Goal: Task Accomplishment & Management: Manage account settings

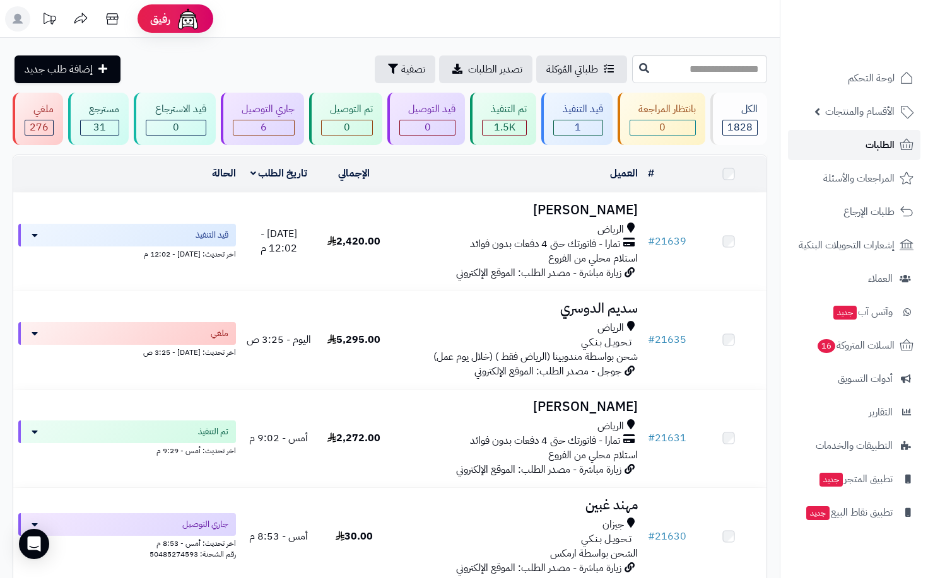
click at [878, 140] on span "الطلبات" at bounding box center [879, 145] width 29 height 18
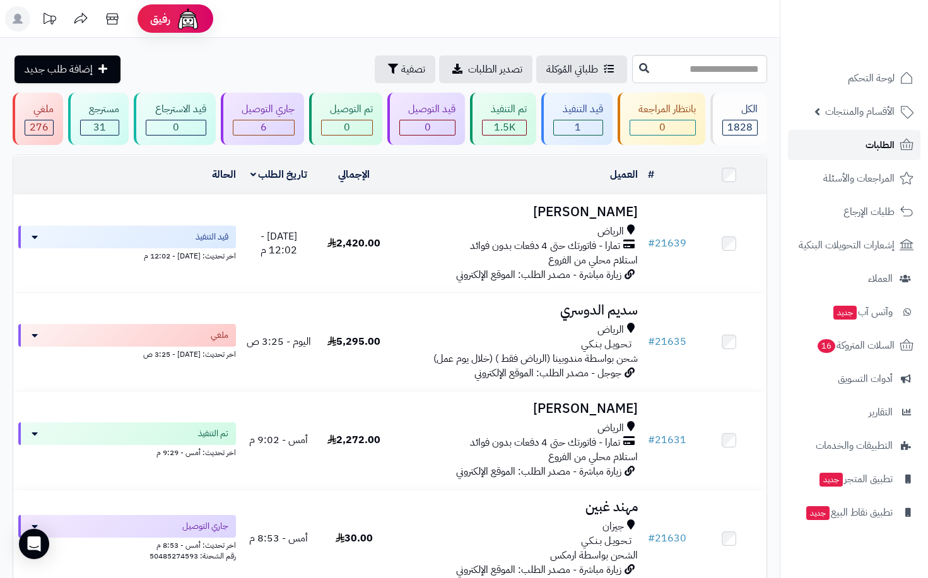
click at [879, 150] on span "الطلبات" at bounding box center [879, 145] width 29 height 18
click at [884, 151] on span "الطلبات" at bounding box center [879, 145] width 29 height 18
click at [862, 150] on link "الطلبات" at bounding box center [854, 145] width 132 height 30
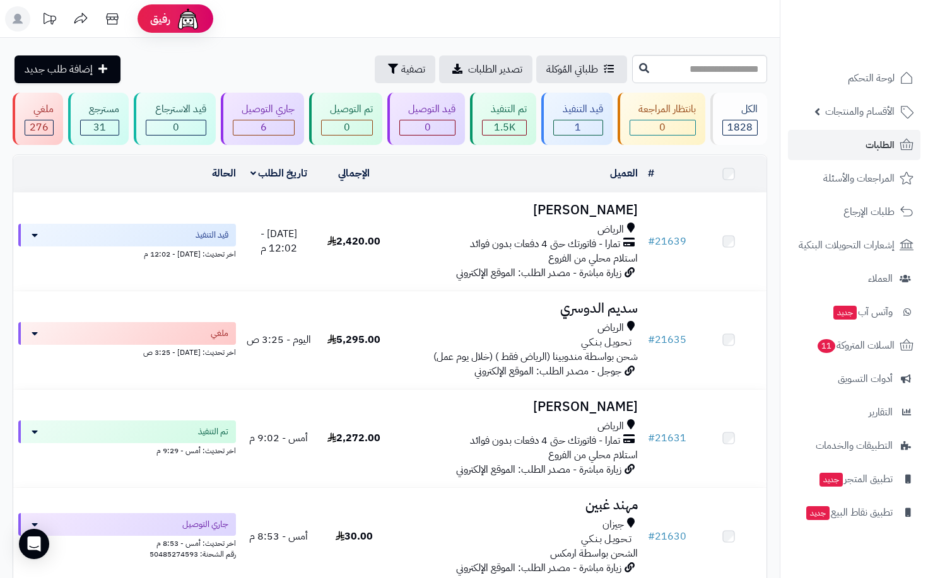
click at [861, 148] on link "الطلبات" at bounding box center [854, 145] width 132 height 30
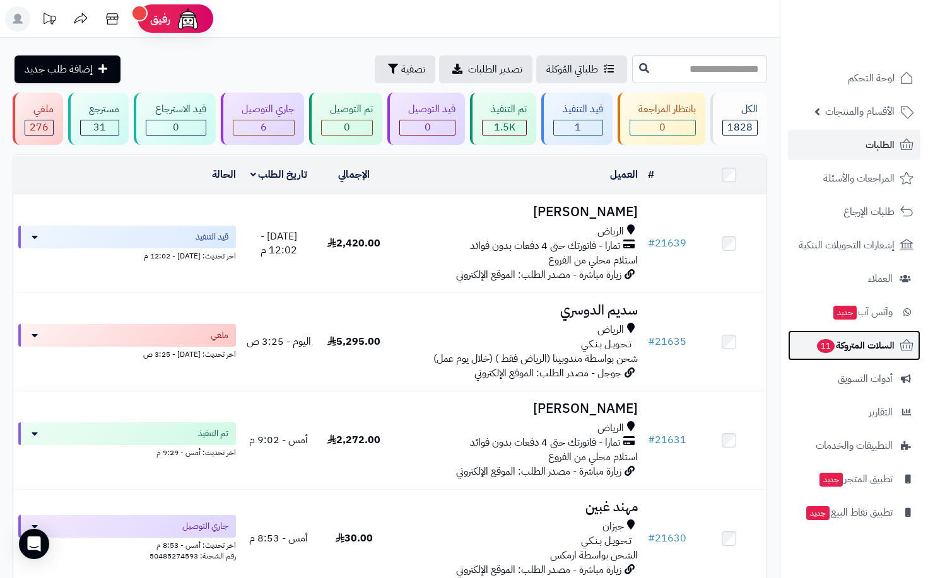
click at [869, 346] on span "السلات المتروكة 11" at bounding box center [855, 346] width 79 height 18
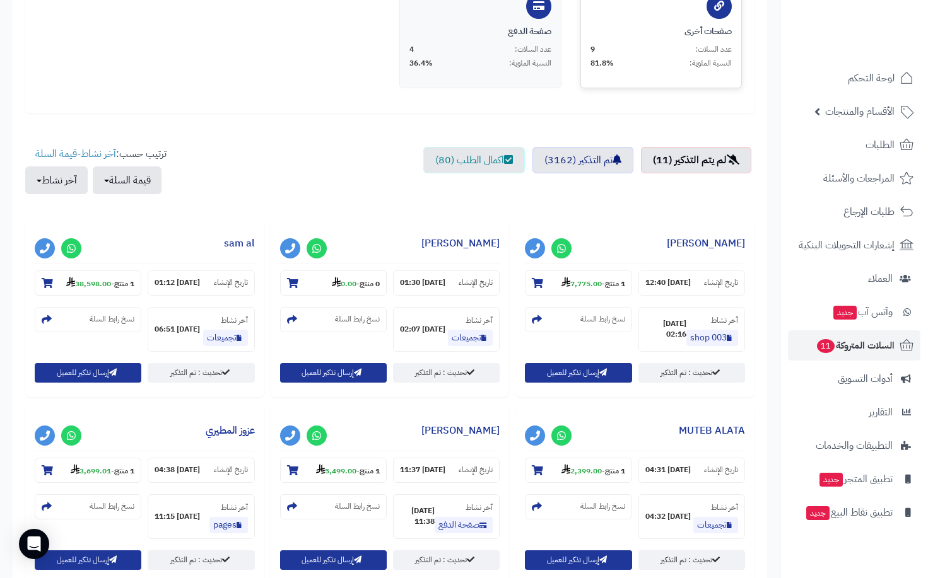
scroll to position [315, 0]
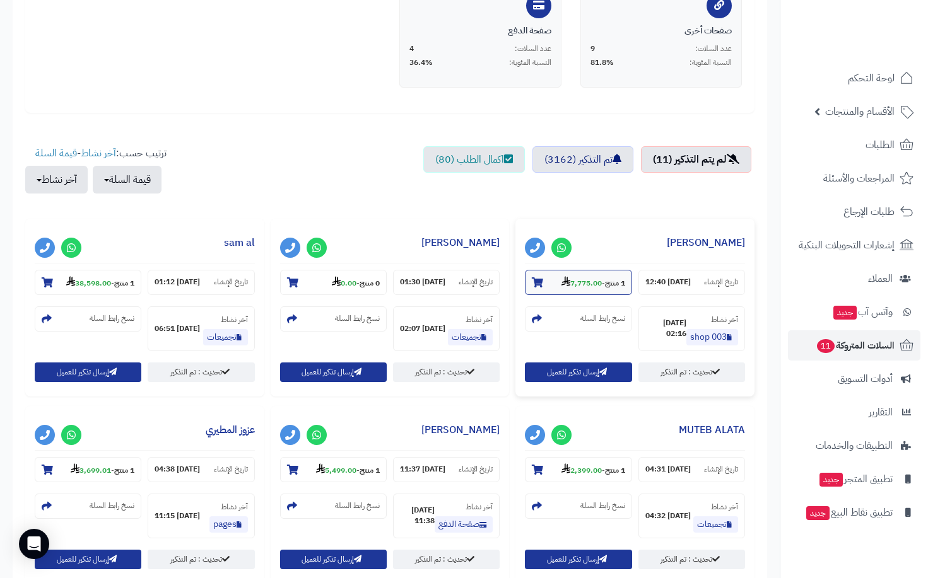
click at [631, 290] on section "1 منتج - 7,775.00" at bounding box center [578, 282] width 107 height 25
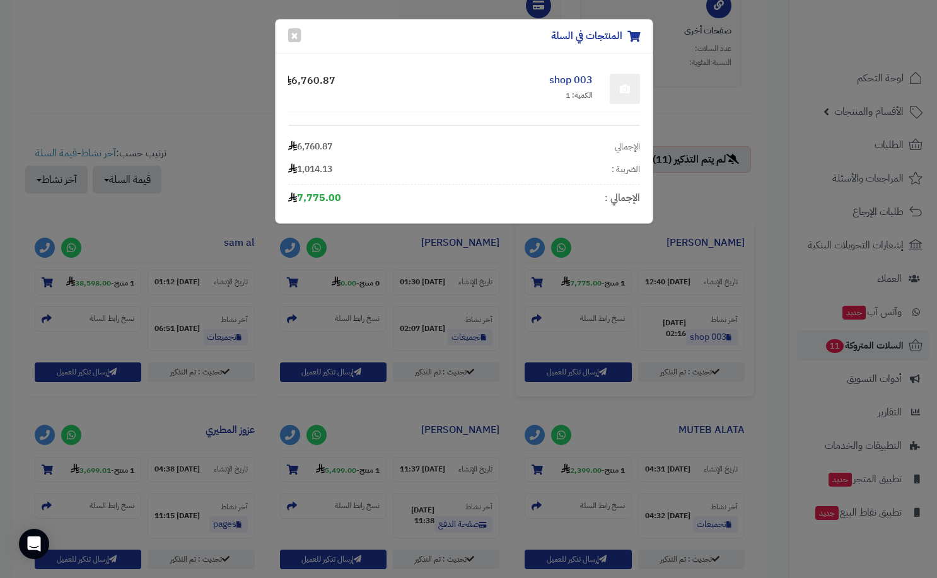
click at [687, 237] on div "المنتجات في السلة × shop 003 الكمية: 1 6,760.87 الإجمالي 6,760.87 الضريبة : 1,0…" at bounding box center [468, 289] width 937 height 578
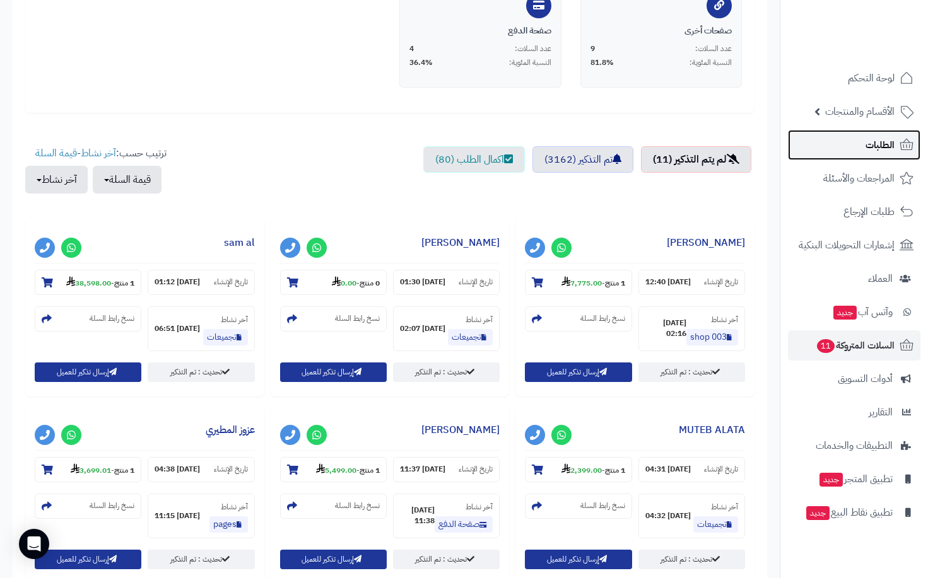
click at [873, 152] on span "الطلبات" at bounding box center [879, 145] width 29 height 18
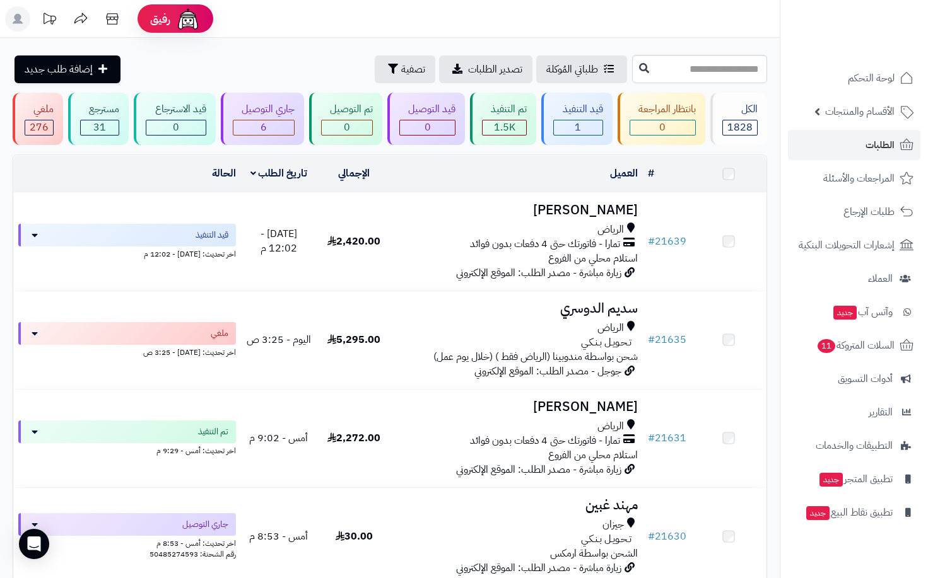
click at [865, 152] on link "الطلبات" at bounding box center [854, 145] width 132 height 30
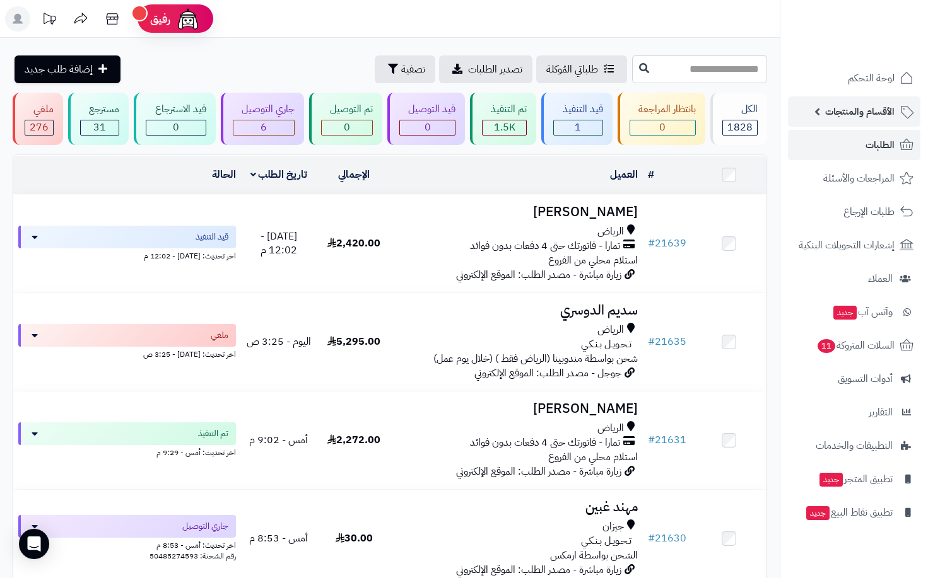
click at [856, 115] on span "الأقسام والمنتجات" at bounding box center [859, 112] width 69 height 18
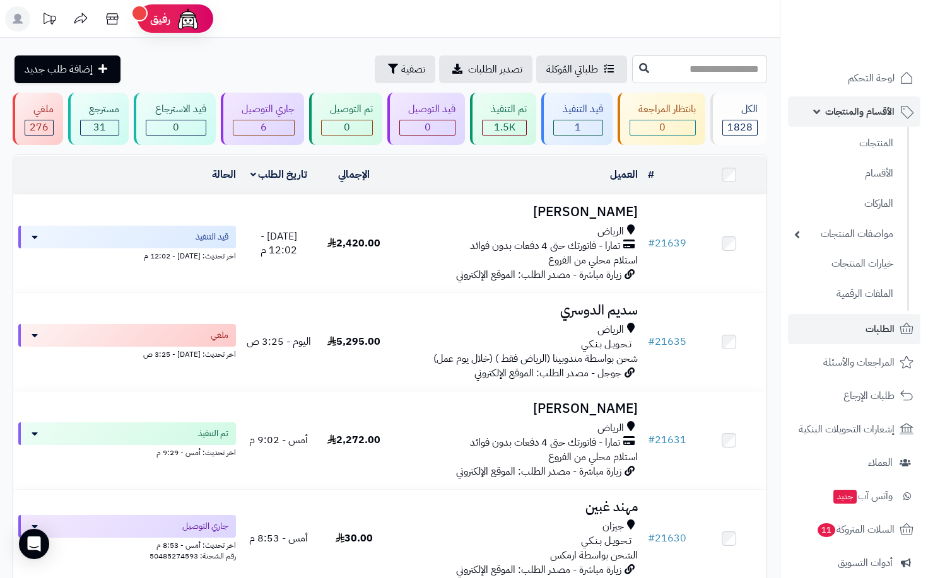
click at [862, 114] on span "الأقسام والمنتجات" at bounding box center [859, 112] width 69 height 18
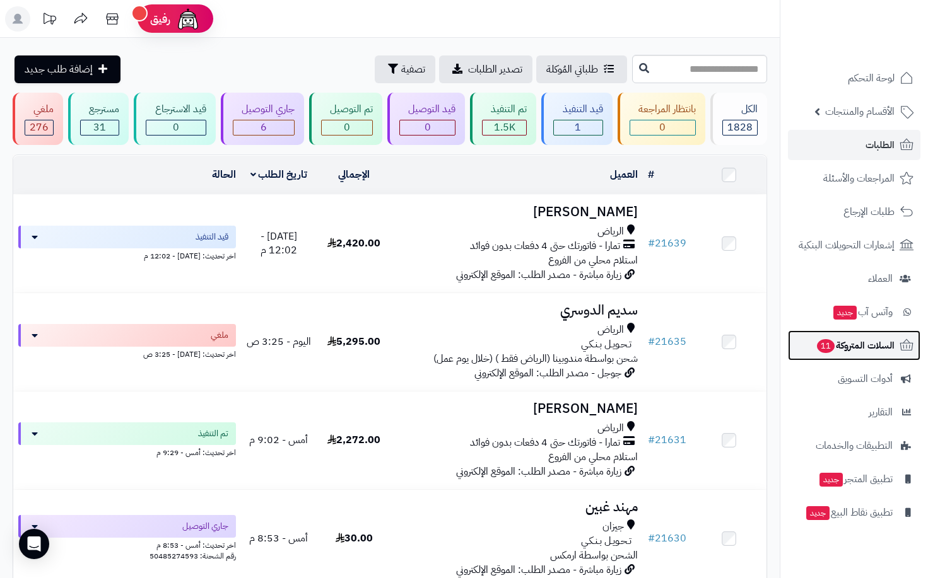
click at [874, 348] on span "السلات المتروكة 11" at bounding box center [855, 346] width 79 height 18
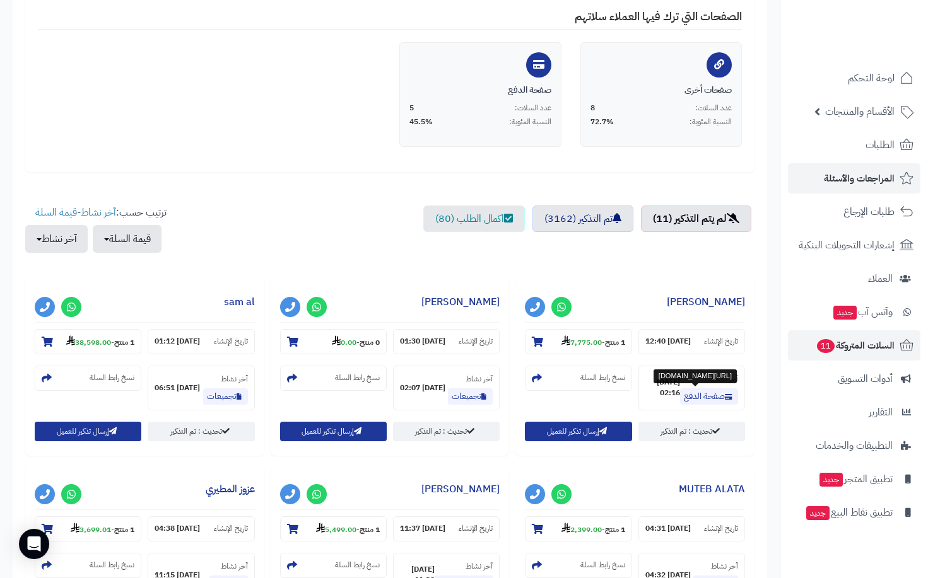
scroll to position [252, 0]
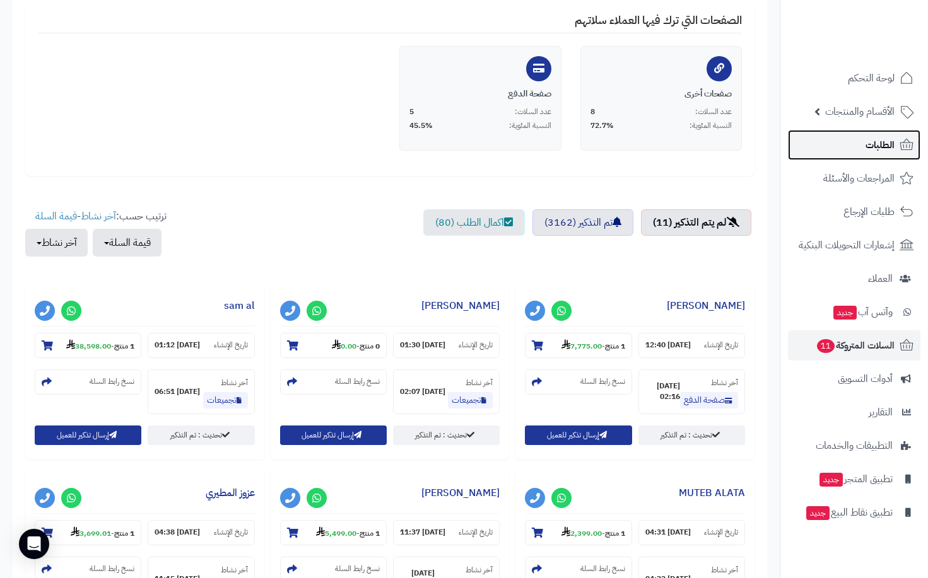
click at [848, 146] on link "الطلبات" at bounding box center [854, 145] width 132 height 30
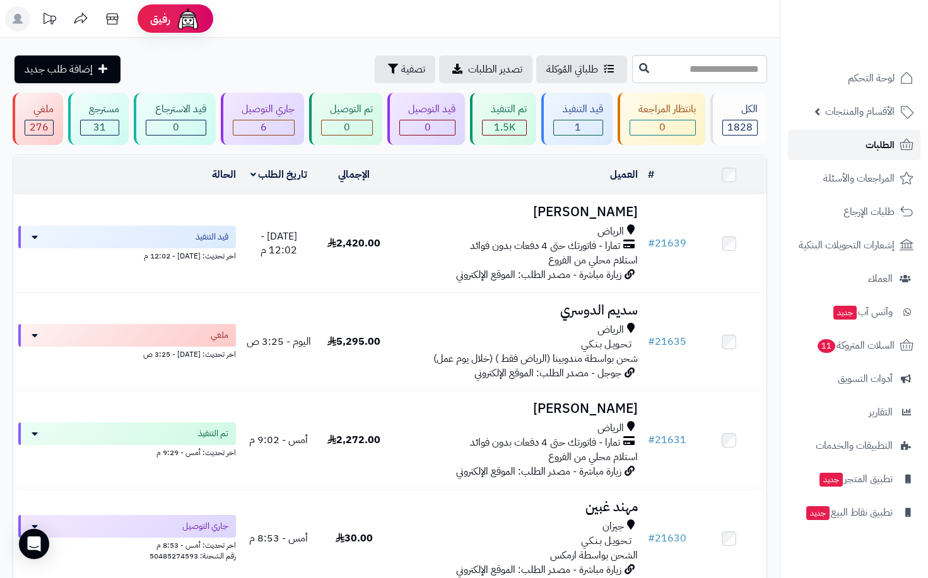
click at [858, 146] on link "الطلبات" at bounding box center [854, 145] width 132 height 30
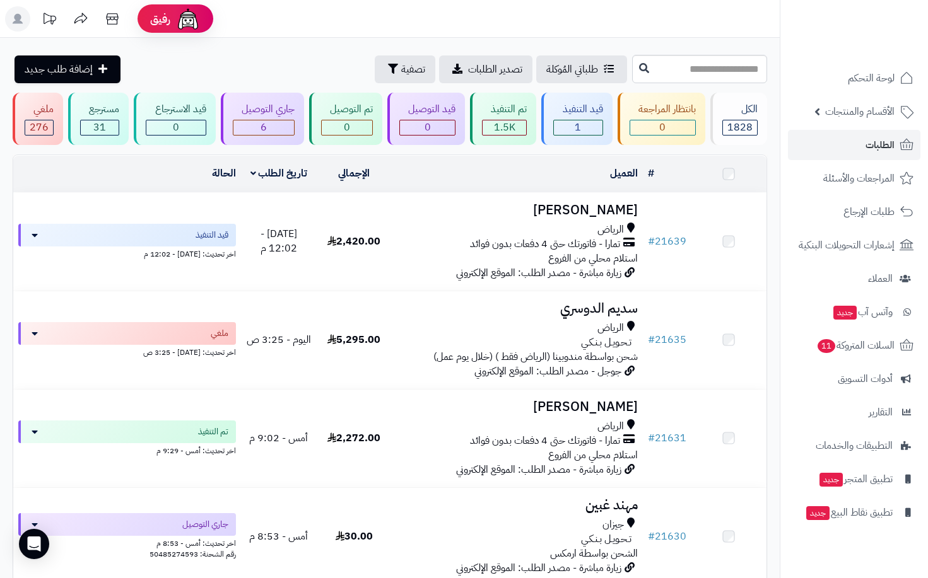
click at [858, 146] on link "الطلبات" at bounding box center [854, 145] width 132 height 30
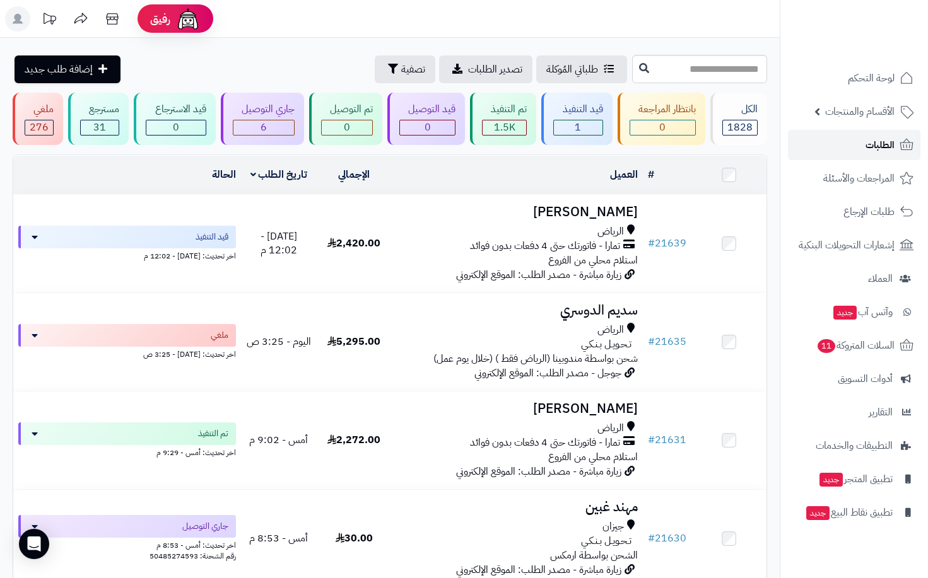
click at [872, 146] on span "الطلبات" at bounding box center [879, 145] width 29 height 18
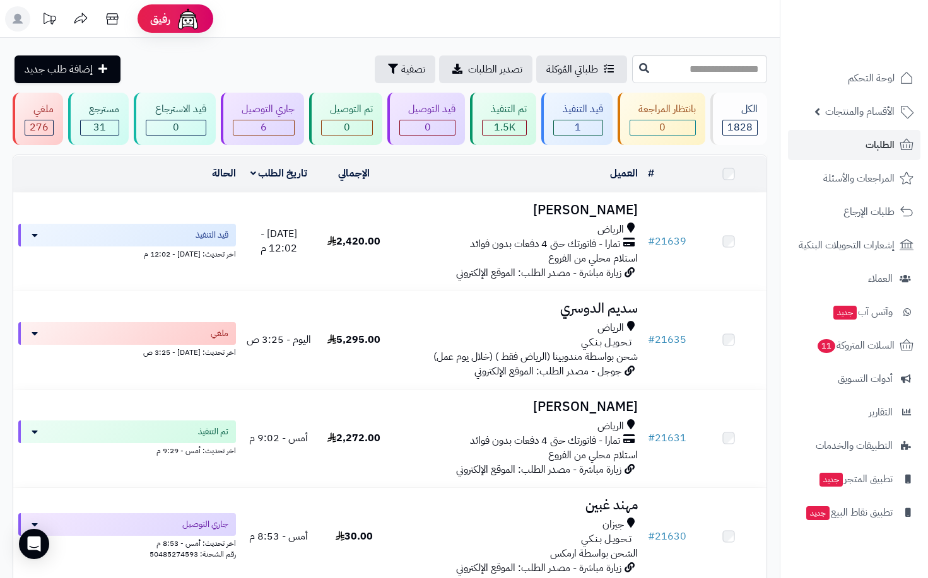
click at [872, 146] on span "الطلبات" at bounding box center [879, 145] width 29 height 18
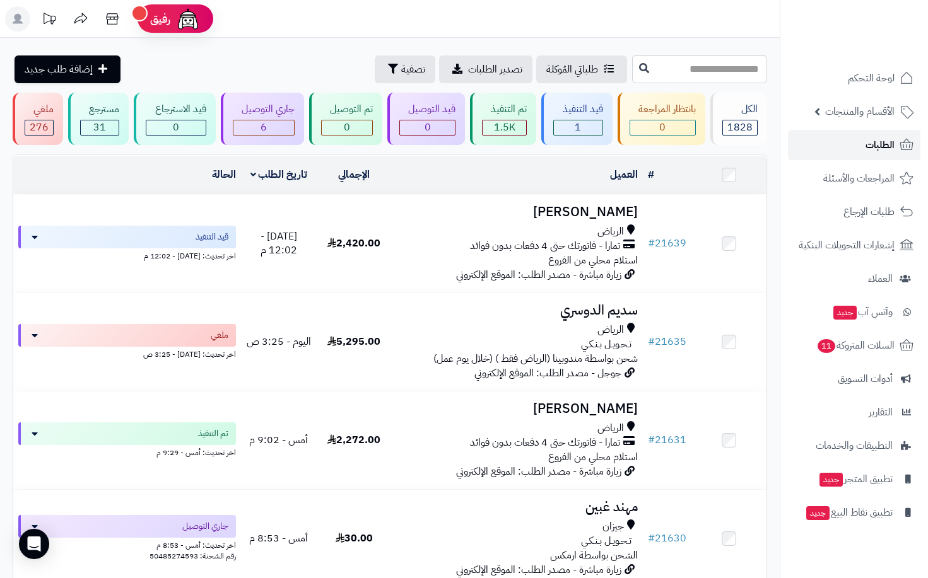
drag, startPoint x: 0, startPoint y: 0, endPoint x: 871, endPoint y: 146, distance: 883.2
click at [872, 146] on span "الطلبات" at bounding box center [879, 145] width 29 height 18
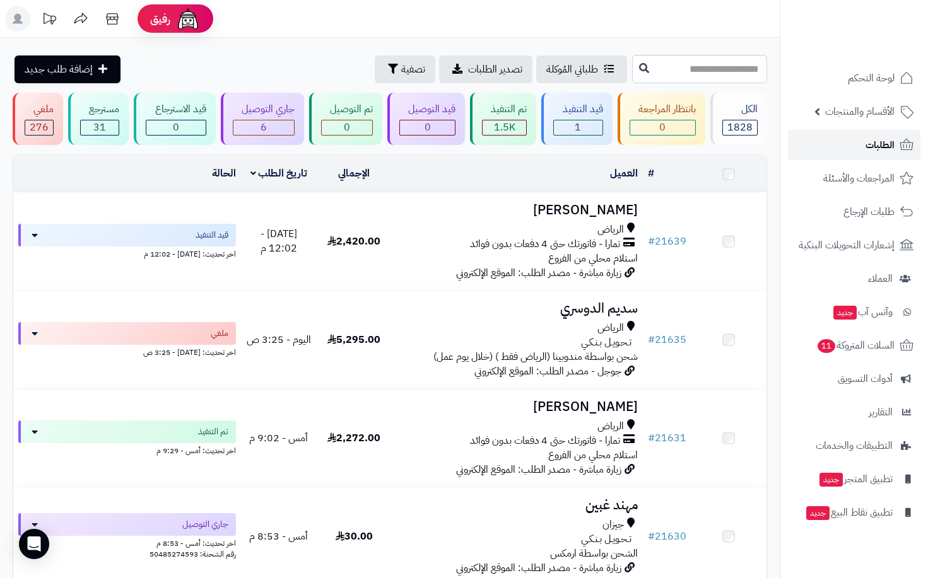
click at [871, 146] on span "الطلبات" at bounding box center [879, 145] width 29 height 18
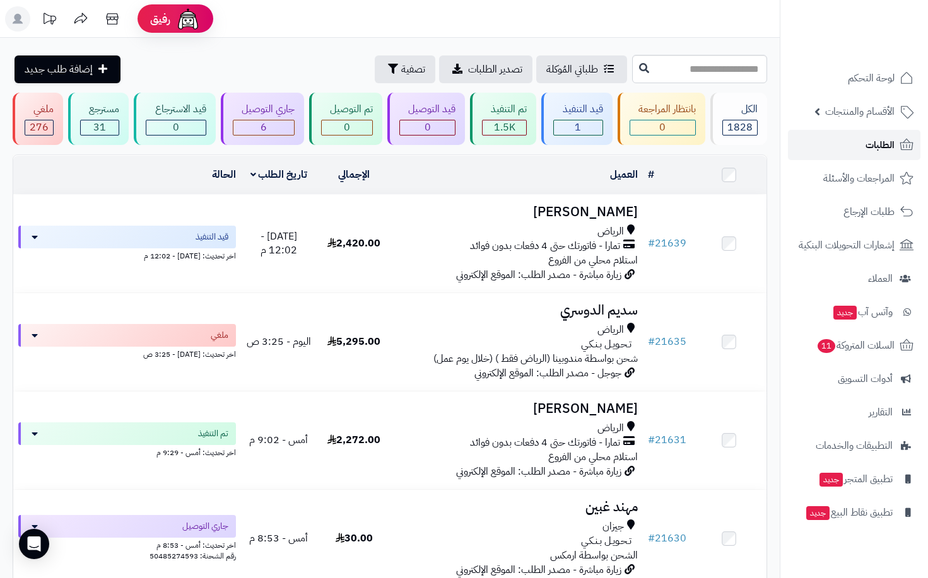
click at [871, 146] on span "الطلبات" at bounding box center [879, 145] width 29 height 18
click at [880, 140] on span "الطلبات" at bounding box center [879, 145] width 29 height 18
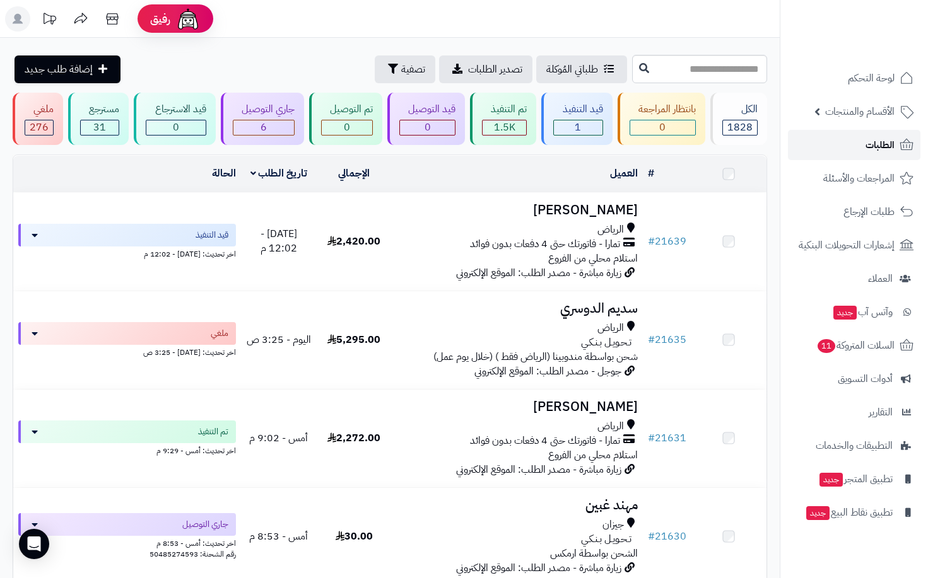
click at [880, 140] on span "الطلبات" at bounding box center [879, 145] width 29 height 18
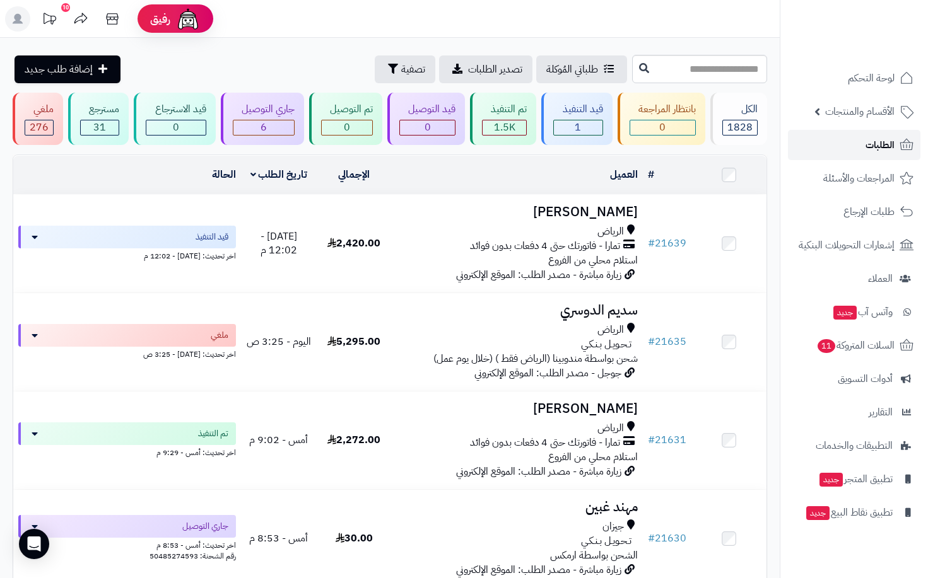
click at [871, 139] on span "الطلبات" at bounding box center [879, 145] width 29 height 18
click at [864, 117] on span "الأقسام والمنتجات" at bounding box center [859, 112] width 69 height 18
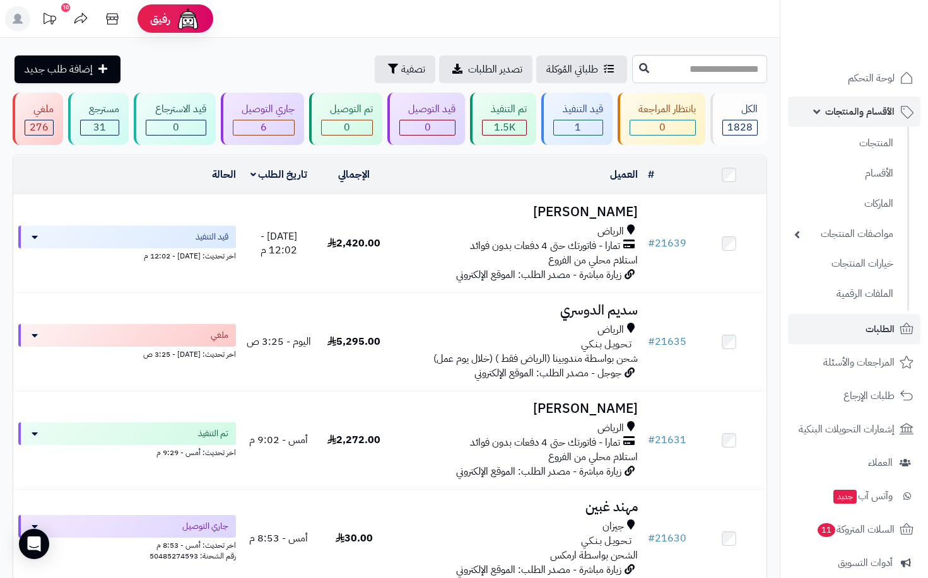
click at [858, 115] on span "الأقسام والمنتجات" at bounding box center [859, 112] width 69 height 18
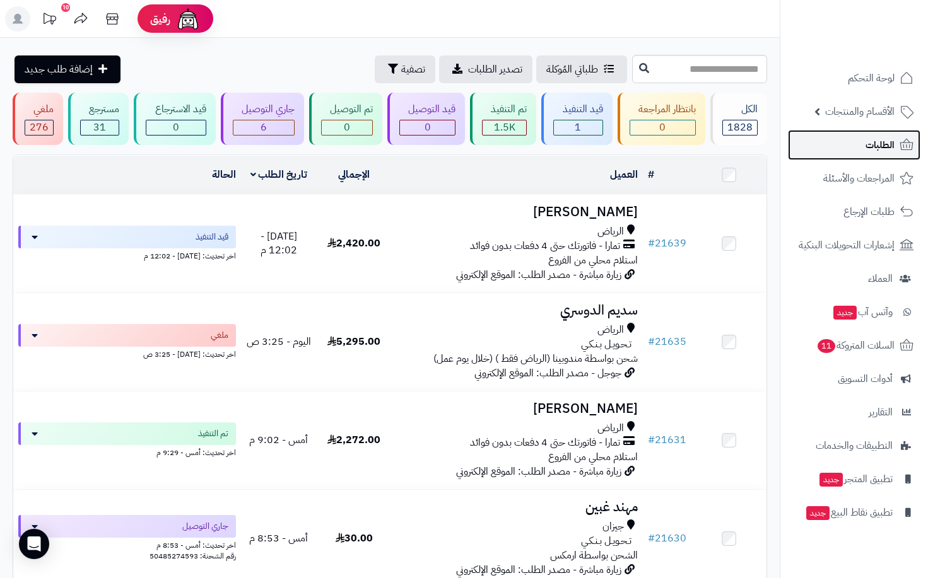
click at [867, 143] on span "الطلبات" at bounding box center [879, 145] width 29 height 18
click at [883, 153] on span "الطلبات" at bounding box center [879, 145] width 29 height 18
click at [883, 148] on span "الطلبات" at bounding box center [879, 145] width 29 height 18
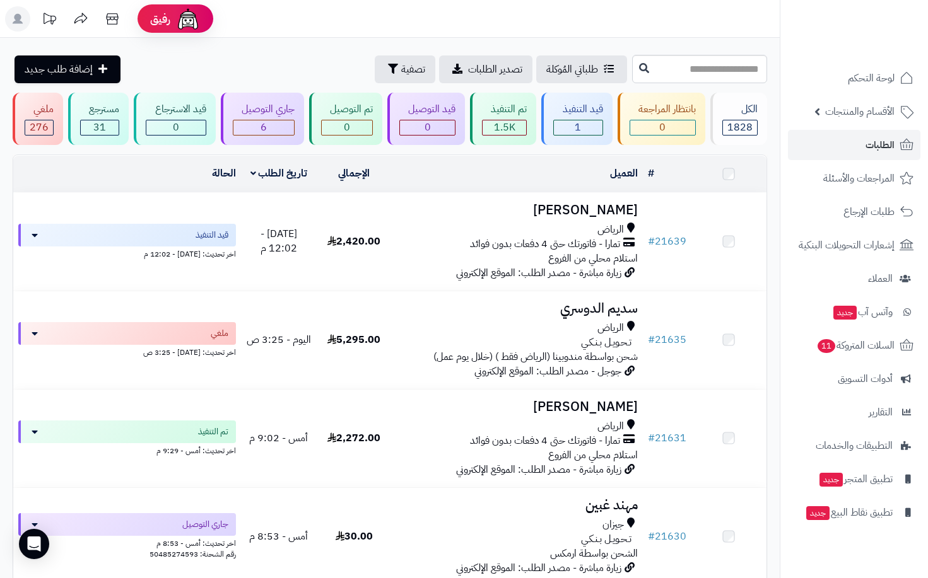
click at [883, 148] on span "الطلبات" at bounding box center [879, 145] width 29 height 18
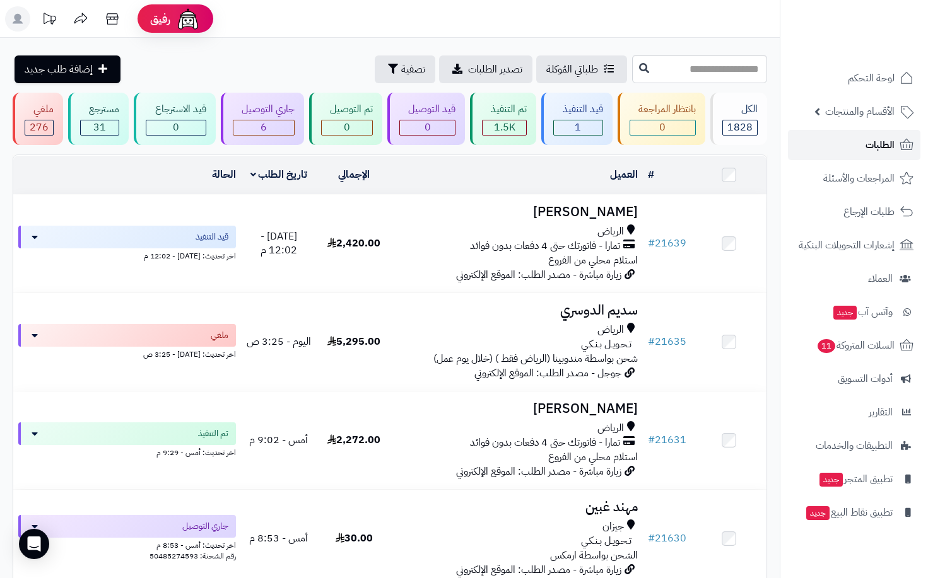
click at [883, 148] on span "الطلبات" at bounding box center [879, 145] width 29 height 18
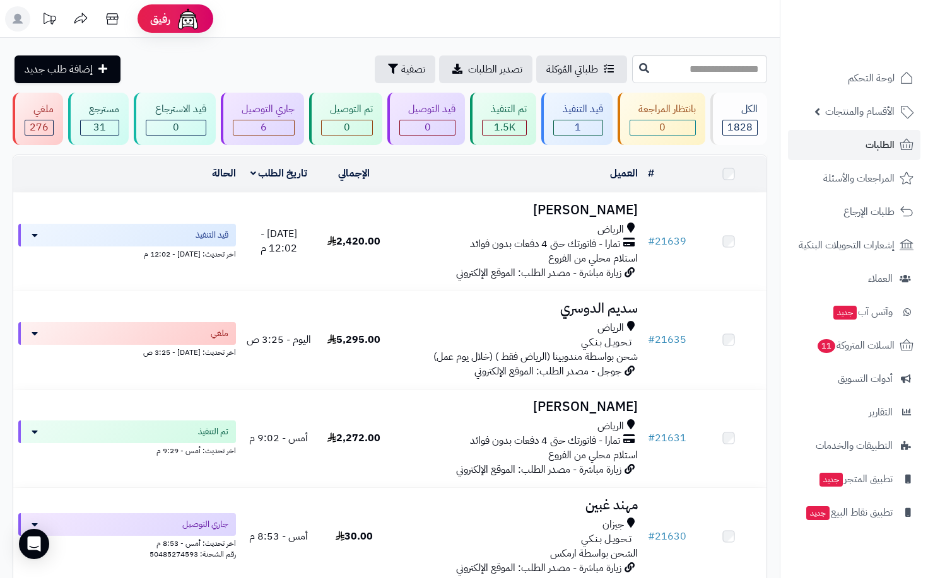
click at [883, 148] on span "الطلبات" at bounding box center [879, 145] width 29 height 18
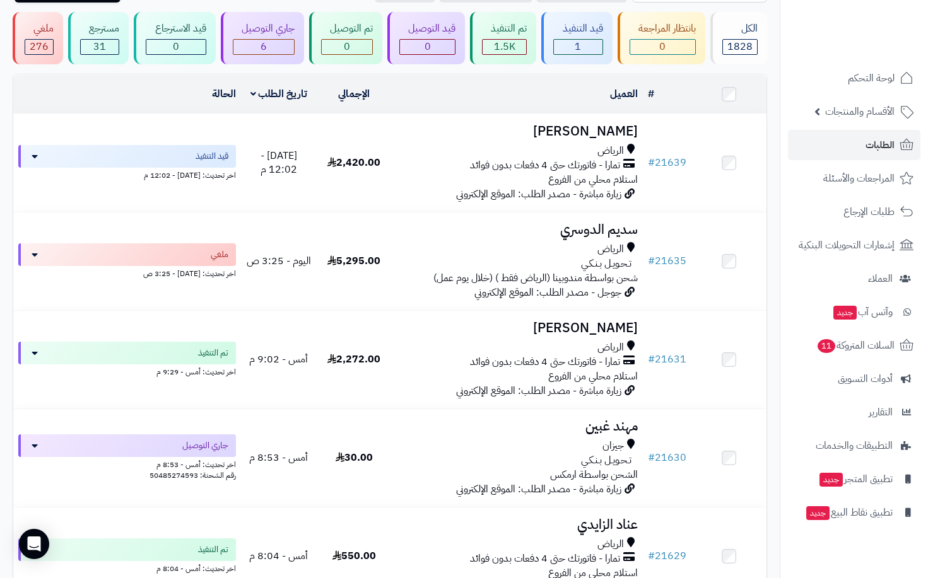
scroll to position [63, 0]
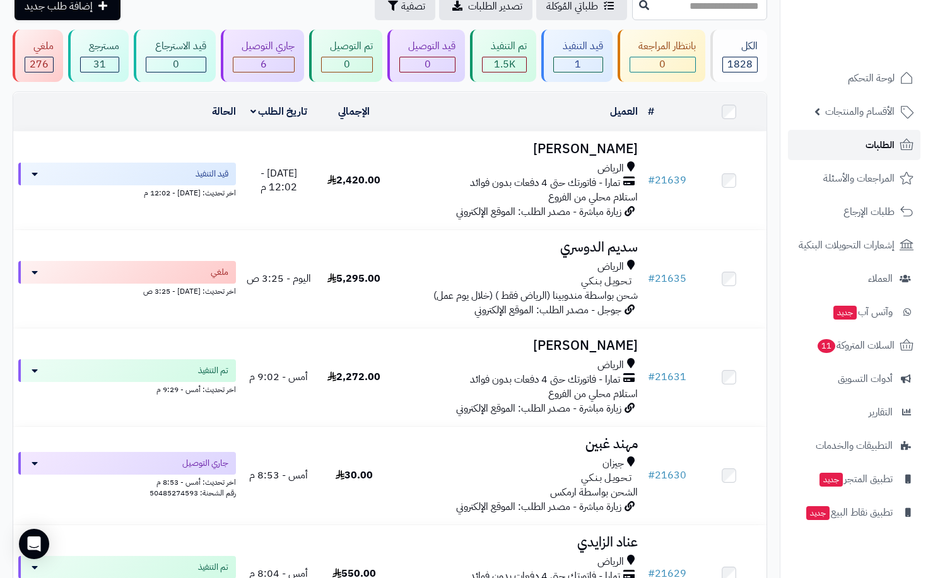
click at [876, 146] on span "الطلبات" at bounding box center [879, 145] width 29 height 18
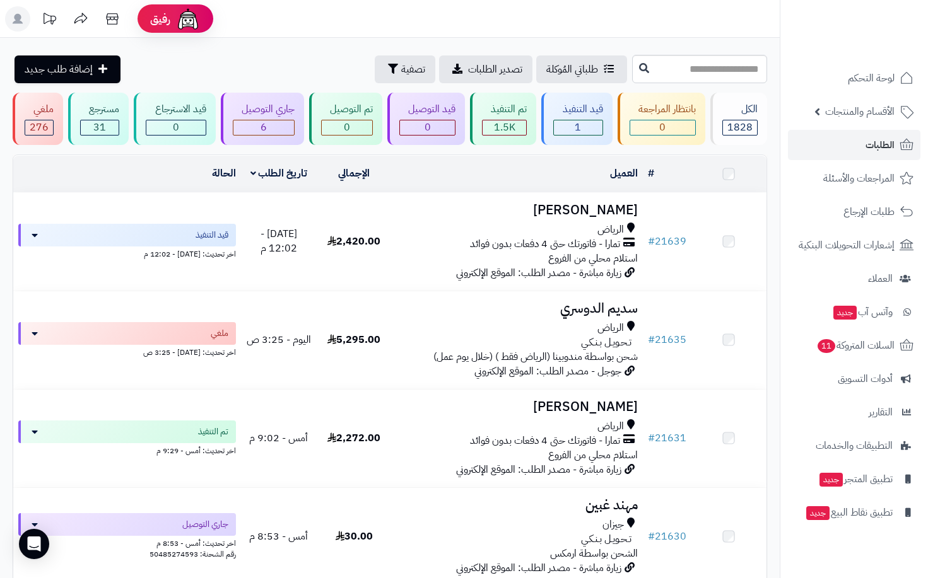
click at [876, 146] on span "الطلبات" at bounding box center [879, 145] width 29 height 18
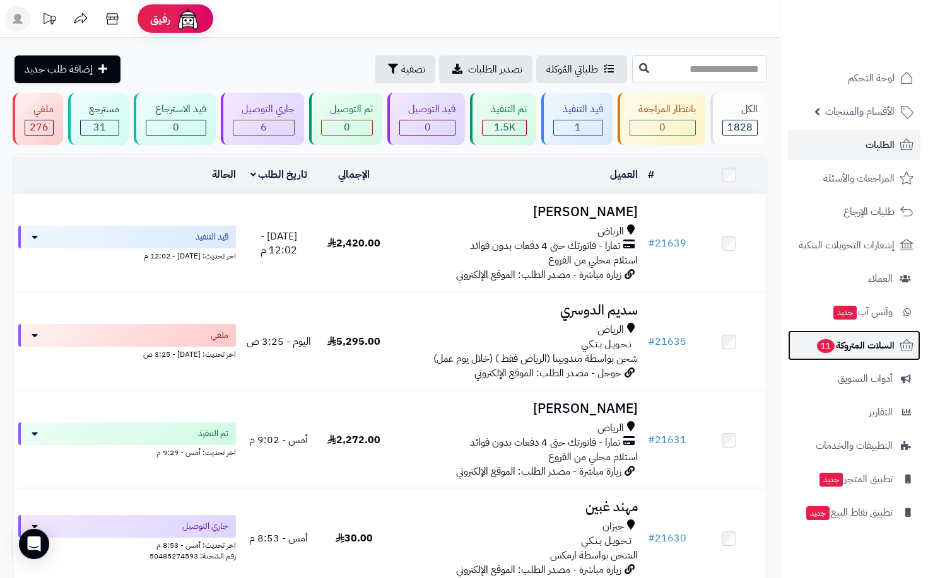
click at [876, 346] on span "السلات المتروكة 11" at bounding box center [855, 346] width 79 height 18
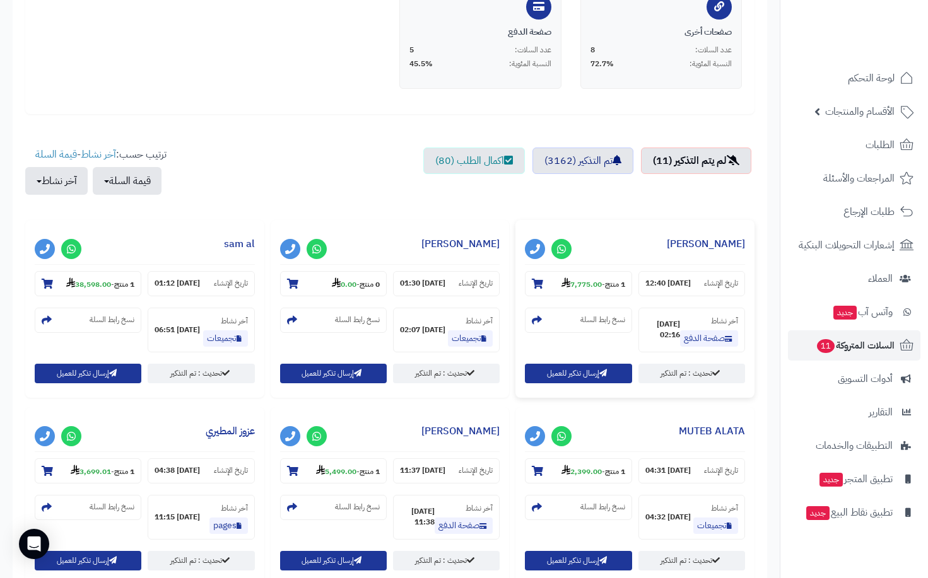
scroll to position [315, 0]
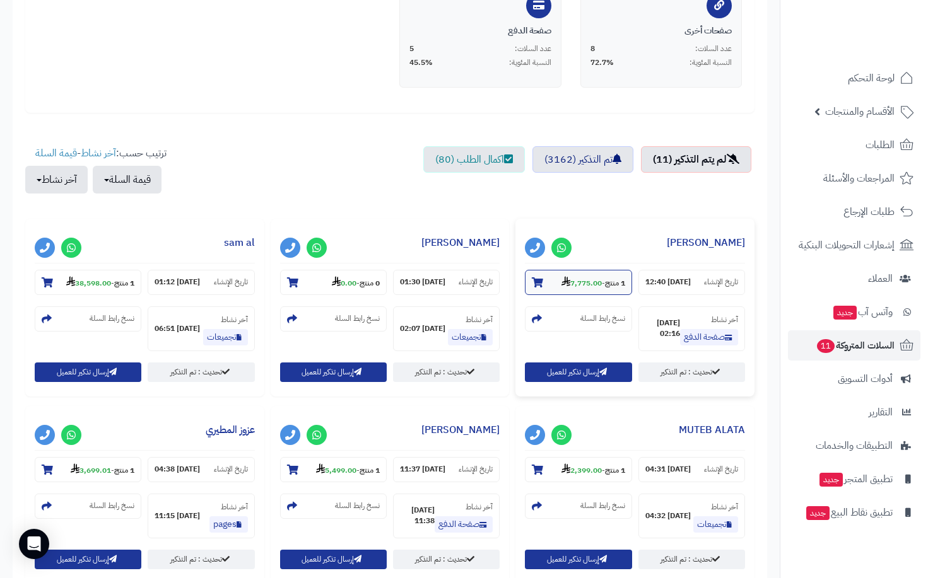
click at [587, 287] on strong "7,775.00" at bounding box center [581, 283] width 40 height 11
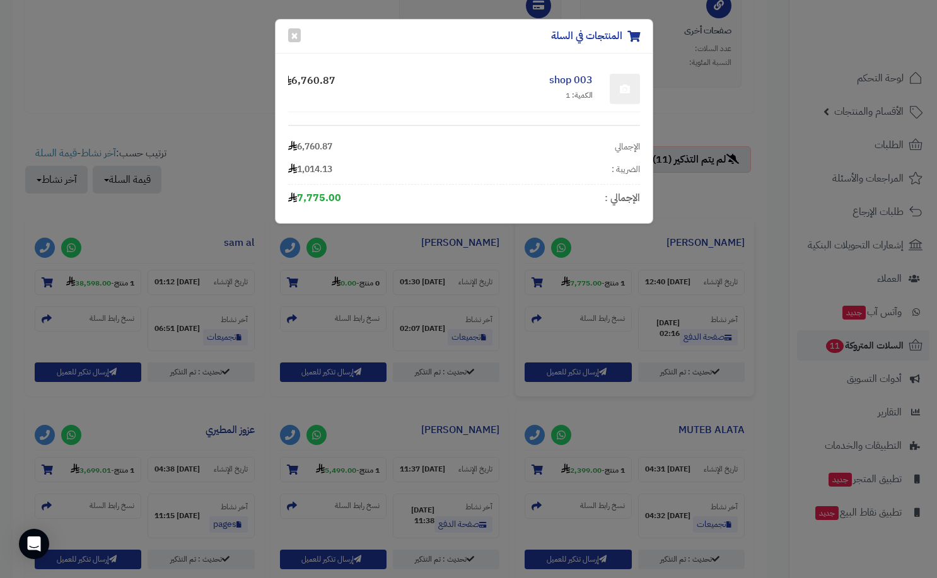
click at [701, 223] on div "المنتجات في السلة × shop 003 الكمية: 1 6,760.87 الإجمالي 6,760.87 الضريبة : 1,0…" at bounding box center [468, 289] width 937 height 578
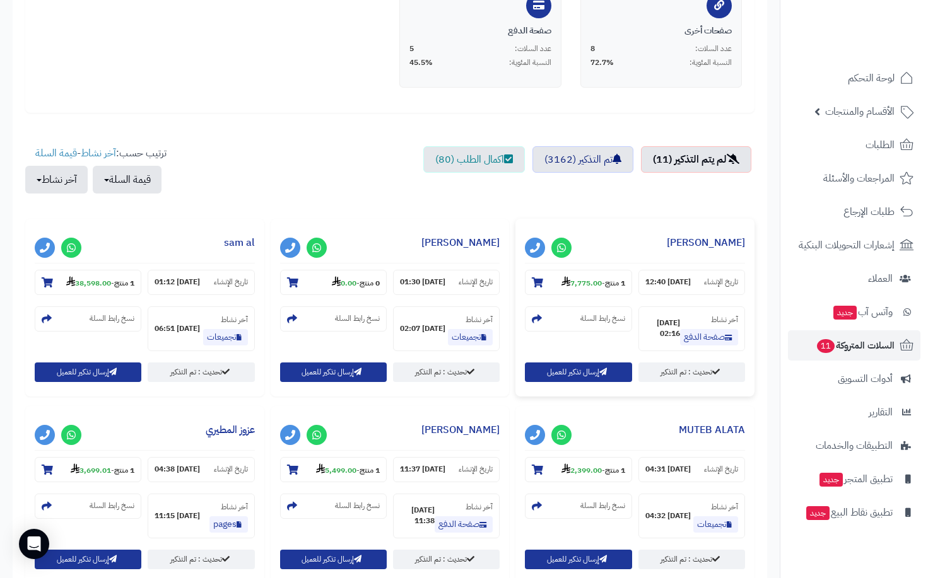
click at [654, 237] on h3 "احمد الصبحي" at bounding box center [635, 245] width 220 height 35
click at [685, 295] on section "تاريخ الإنشاء 02-10-25 12:40" at bounding box center [691, 282] width 107 height 25
click at [864, 144] on link "الطلبات" at bounding box center [854, 145] width 132 height 30
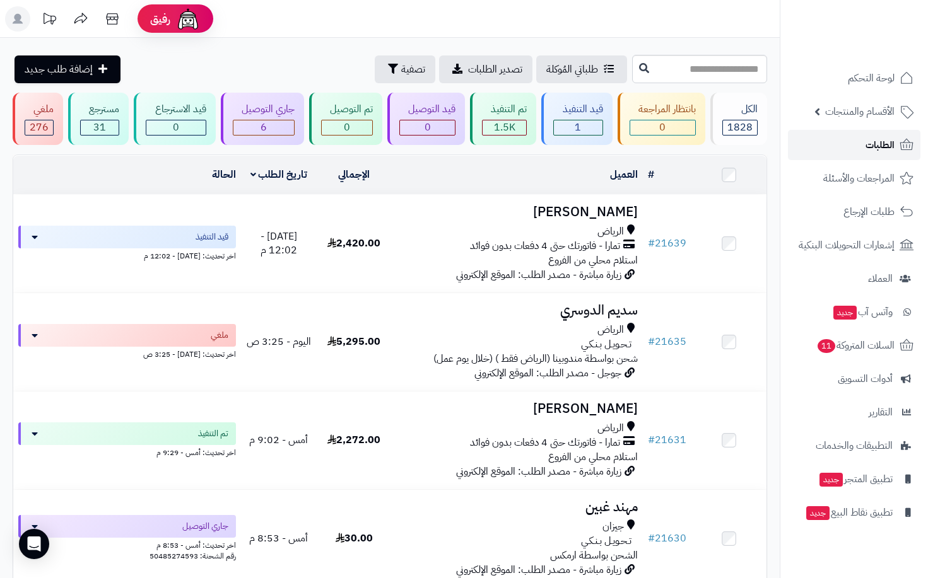
click at [866, 141] on span "الطلبات" at bounding box center [879, 145] width 29 height 18
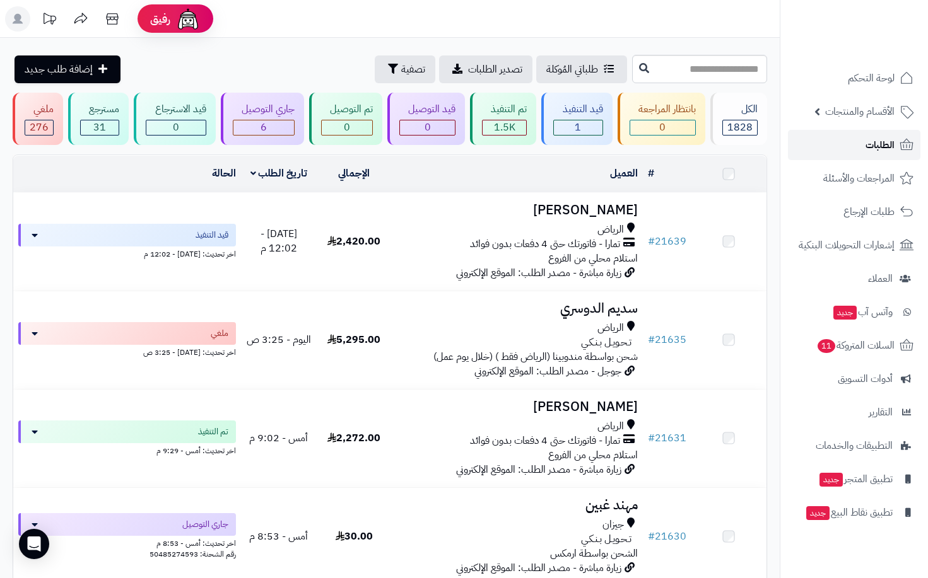
click at [866, 141] on span "الطلبات" at bounding box center [879, 145] width 29 height 18
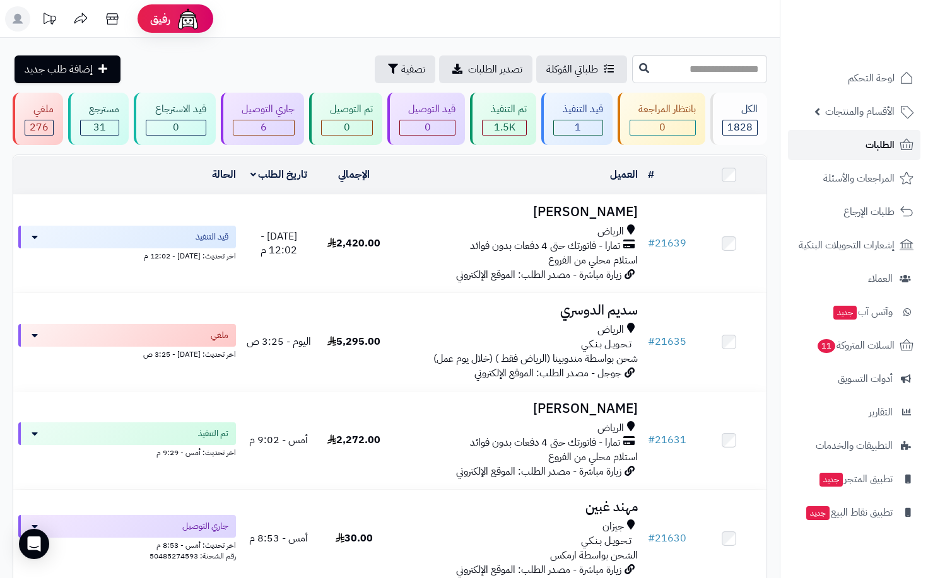
click at [866, 139] on span "الطلبات" at bounding box center [879, 145] width 29 height 18
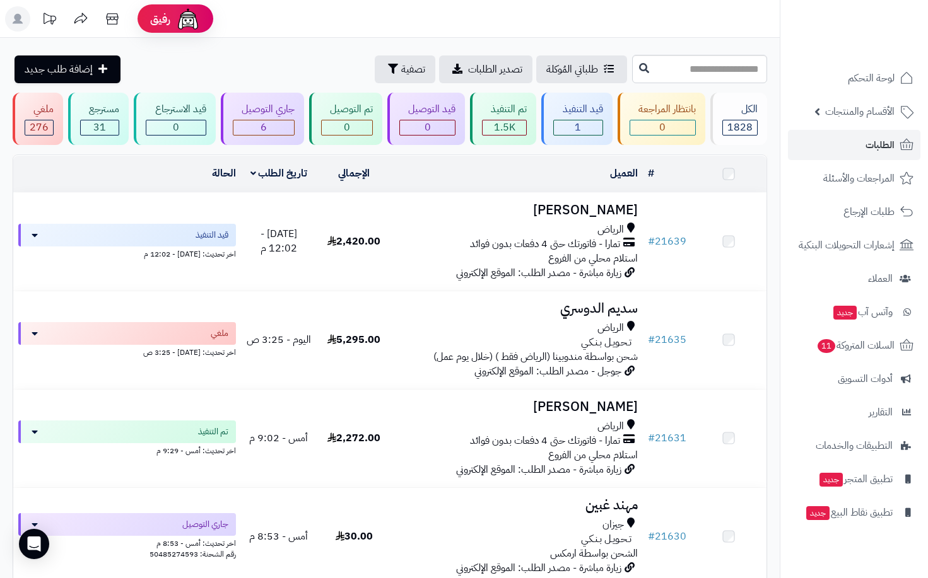
click at [866, 139] on span "الطلبات" at bounding box center [879, 145] width 29 height 18
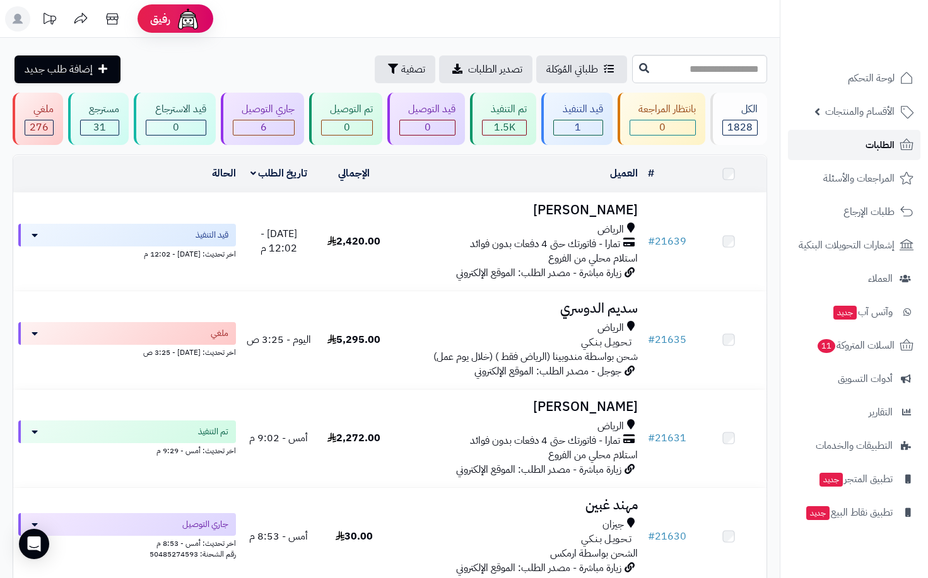
click at [866, 139] on span "الطلبات" at bounding box center [879, 145] width 29 height 18
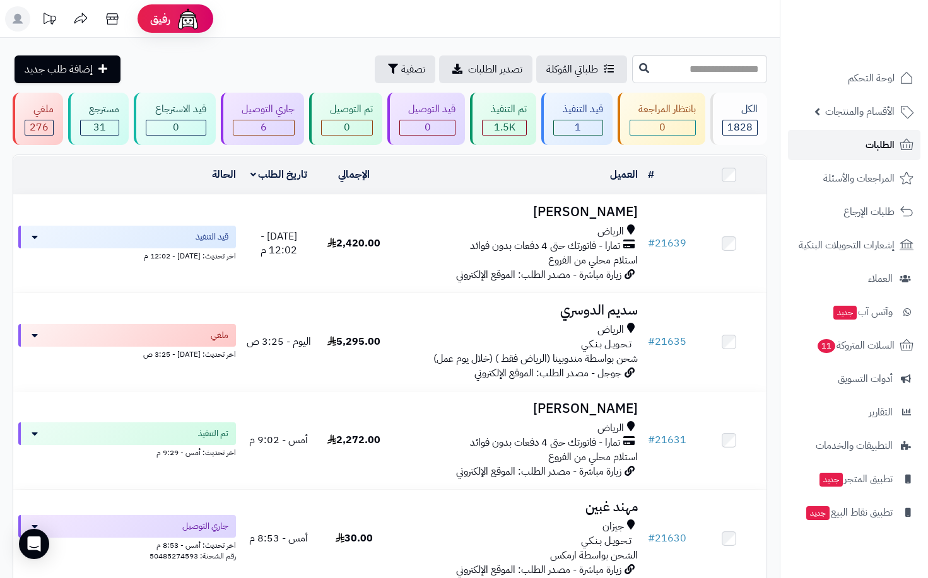
click at [866, 139] on span "الطلبات" at bounding box center [879, 145] width 29 height 18
click at [867, 144] on span "الطلبات" at bounding box center [879, 145] width 29 height 18
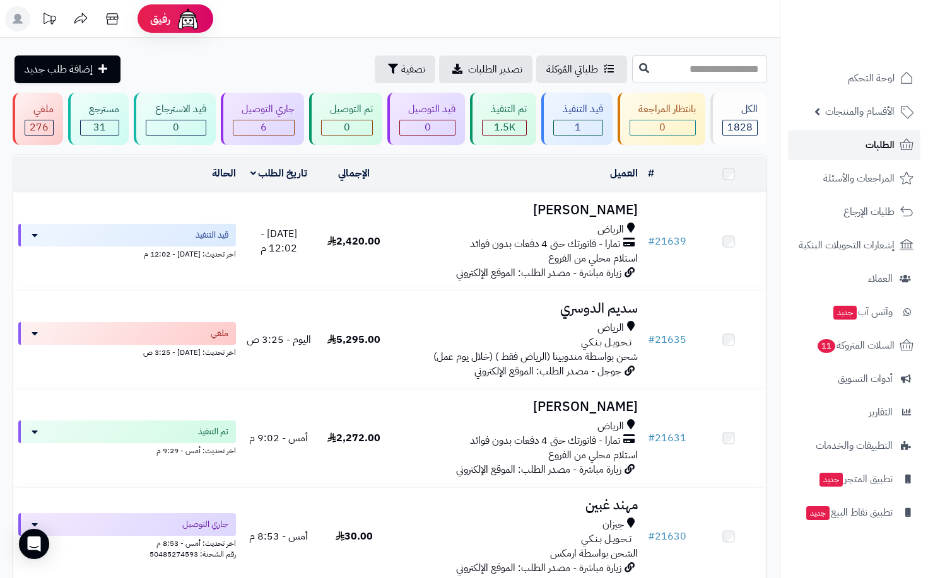
click at [867, 144] on span "الطلبات" at bounding box center [879, 145] width 29 height 18
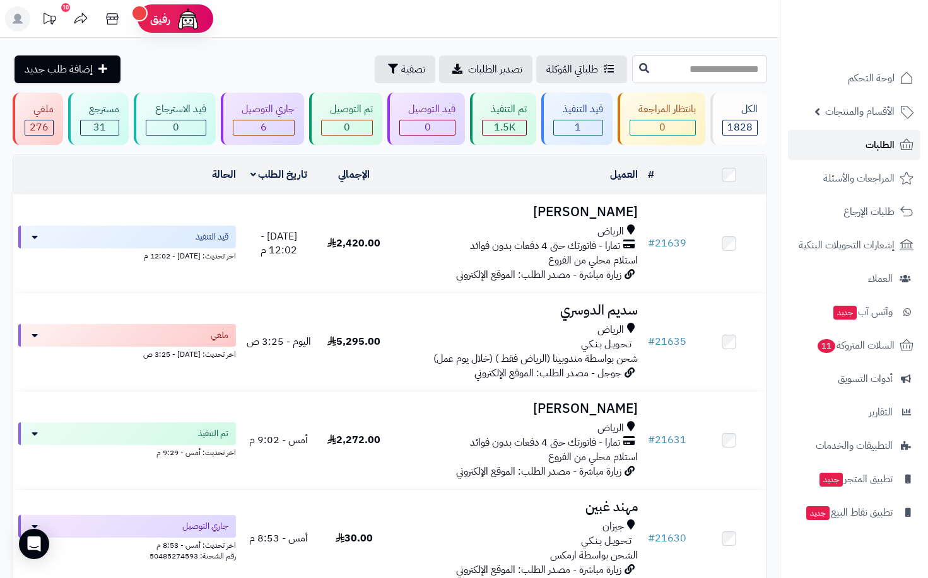
click at [863, 143] on link "الطلبات" at bounding box center [854, 145] width 132 height 30
drag, startPoint x: 0, startPoint y: 0, endPoint x: 863, endPoint y: 143, distance: 874.7
click at [863, 143] on link "الطلبات" at bounding box center [854, 145] width 132 height 30
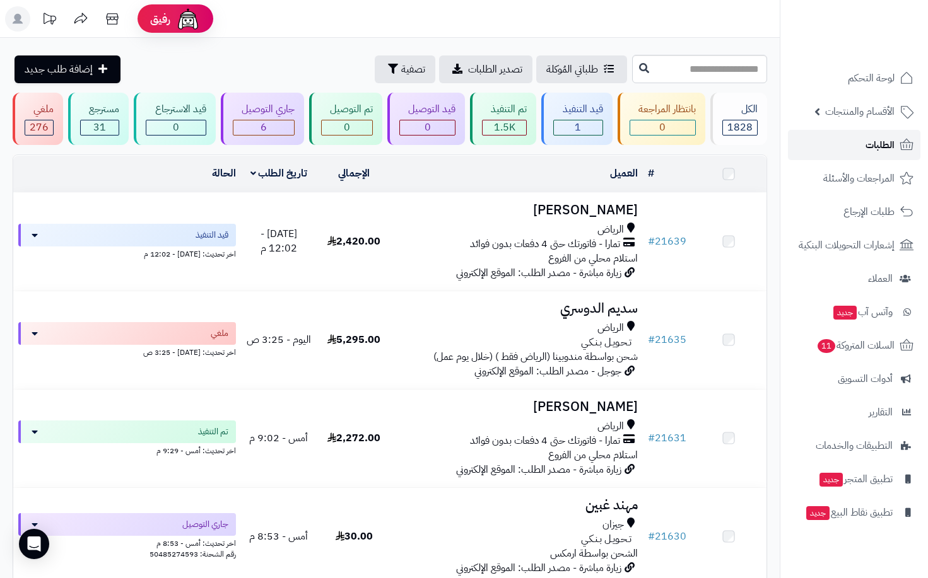
click at [863, 143] on link "الطلبات" at bounding box center [854, 145] width 132 height 30
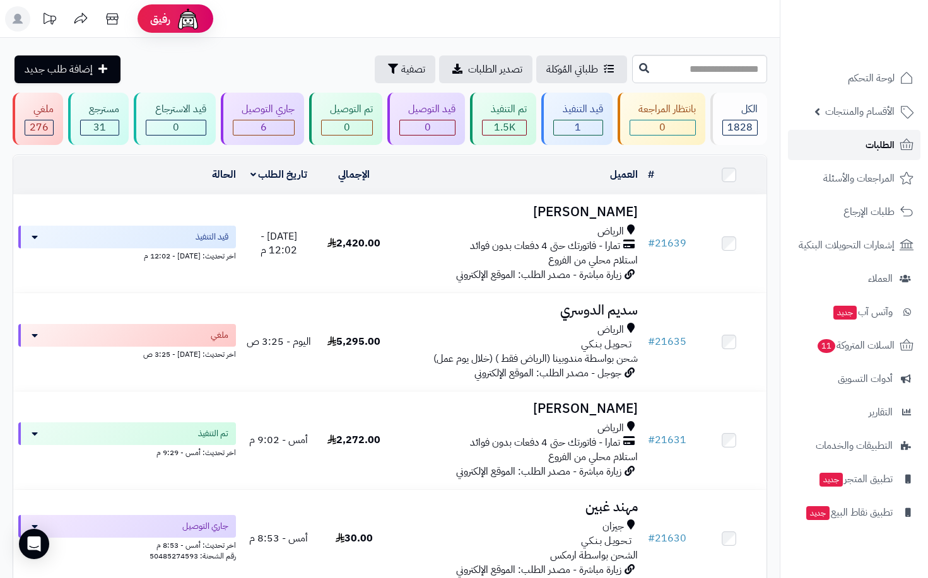
click at [889, 149] on span "الطلبات" at bounding box center [879, 145] width 29 height 18
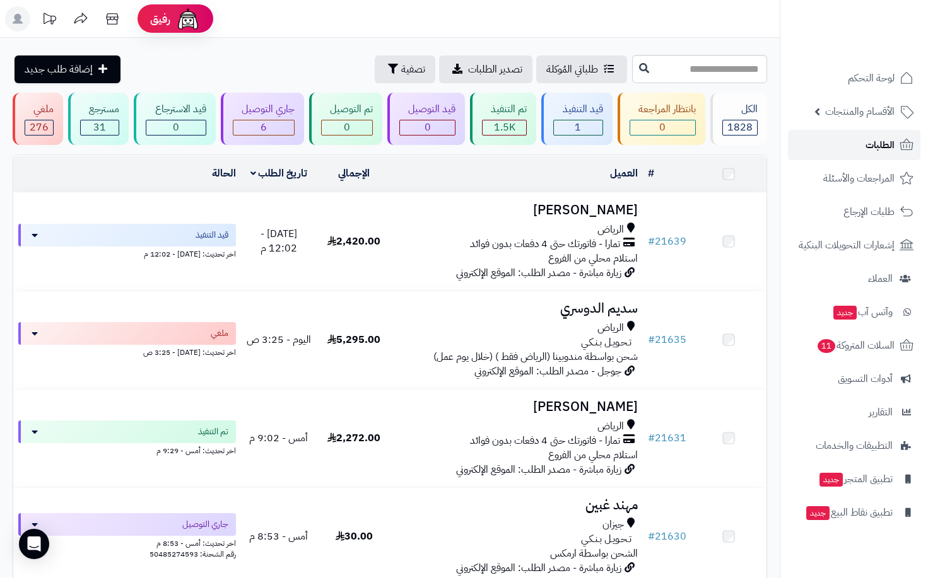
click at [889, 149] on span "الطلبات" at bounding box center [879, 145] width 29 height 18
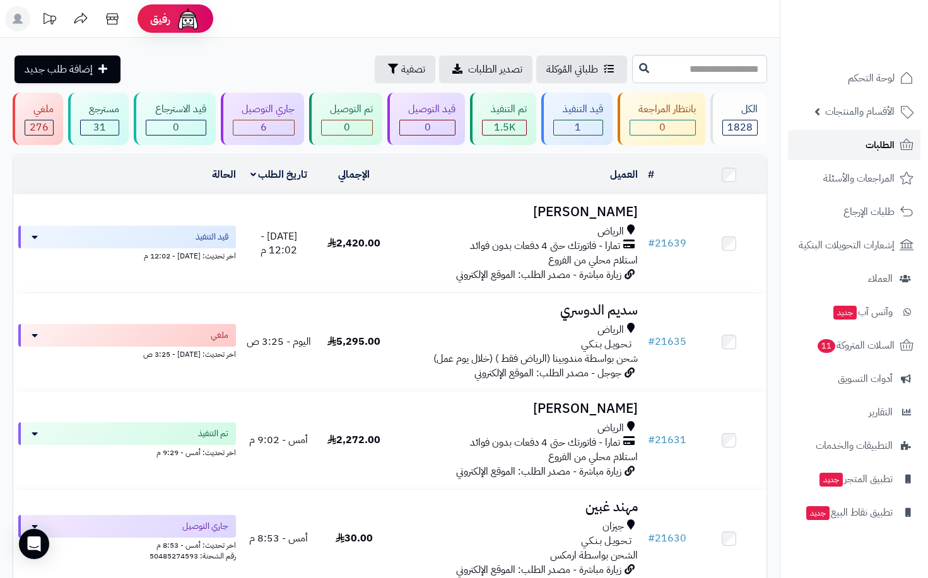
click at [874, 143] on span "الطلبات" at bounding box center [879, 145] width 29 height 18
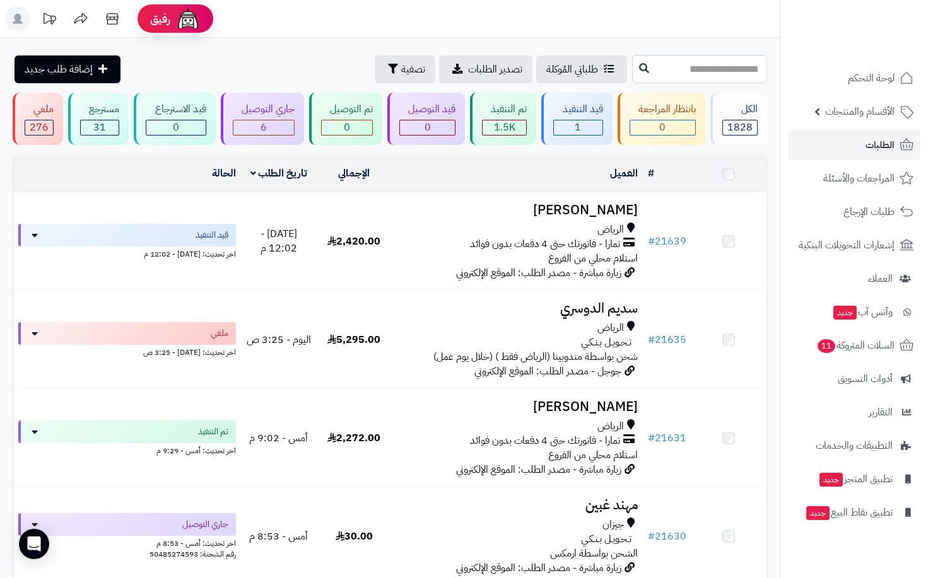
click at [874, 143] on span "الطلبات" at bounding box center [879, 145] width 29 height 18
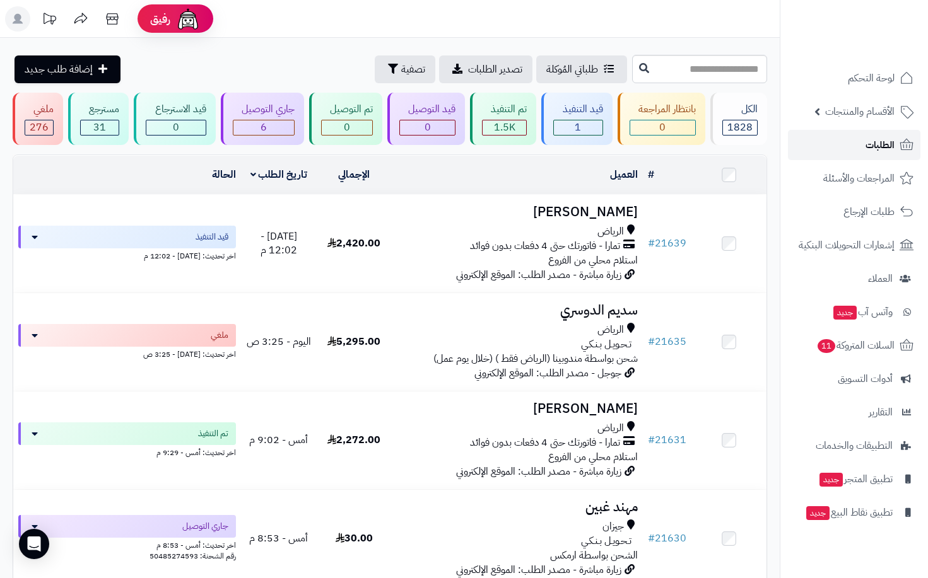
click at [874, 143] on span "الطلبات" at bounding box center [879, 145] width 29 height 18
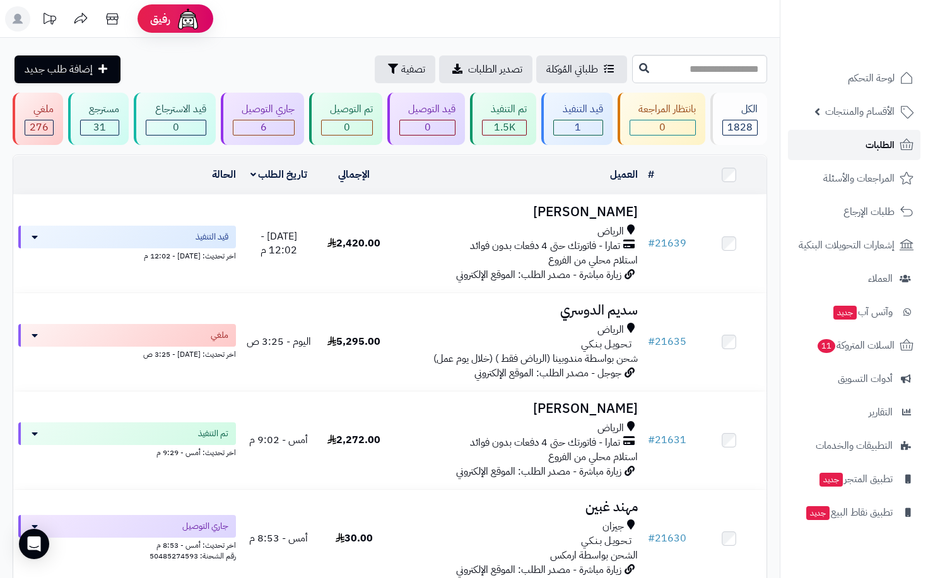
click at [874, 143] on span "الطلبات" at bounding box center [879, 145] width 29 height 18
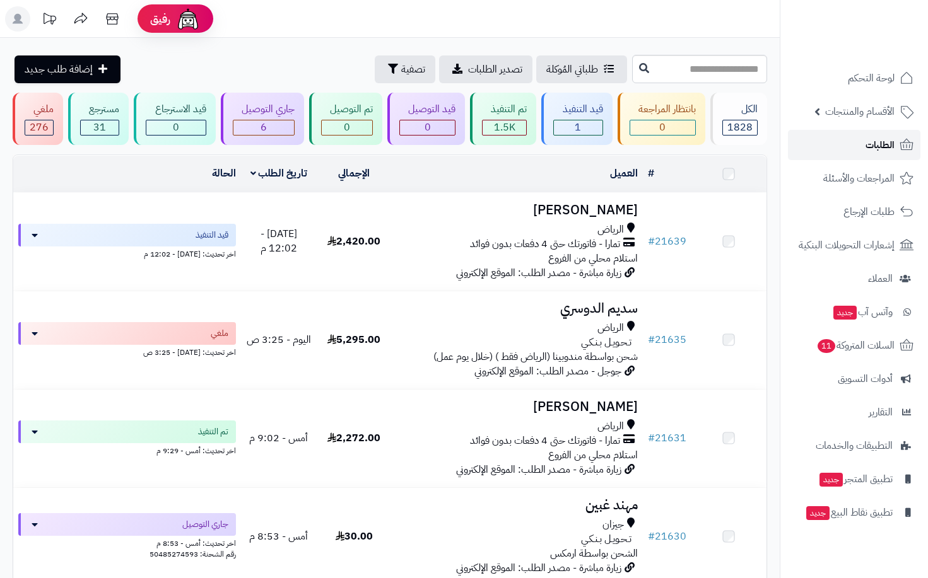
click at [874, 143] on span "الطلبات" at bounding box center [879, 145] width 29 height 18
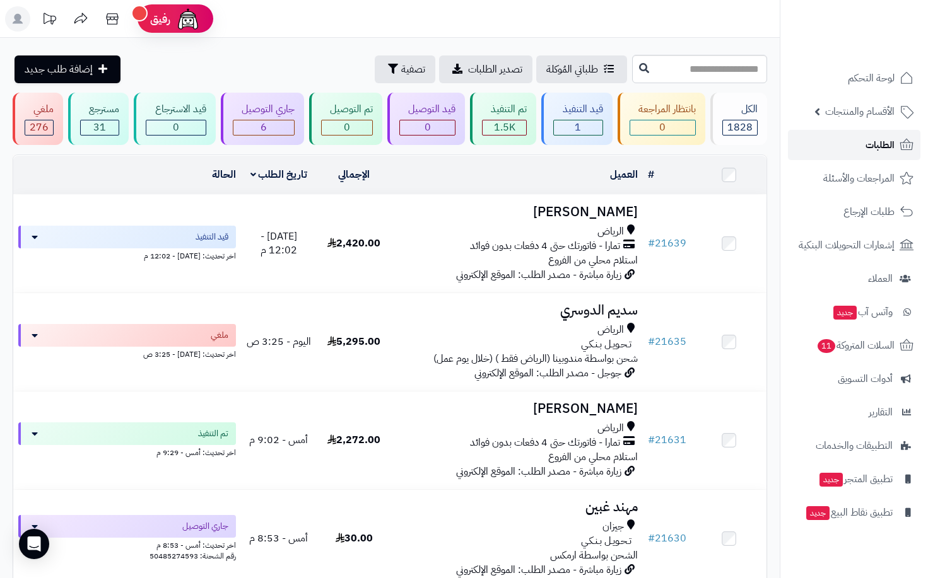
click at [867, 155] on link "الطلبات" at bounding box center [854, 145] width 132 height 30
click at [895, 141] on link "الطلبات" at bounding box center [854, 145] width 132 height 30
click at [864, 144] on link "الطلبات" at bounding box center [854, 145] width 132 height 30
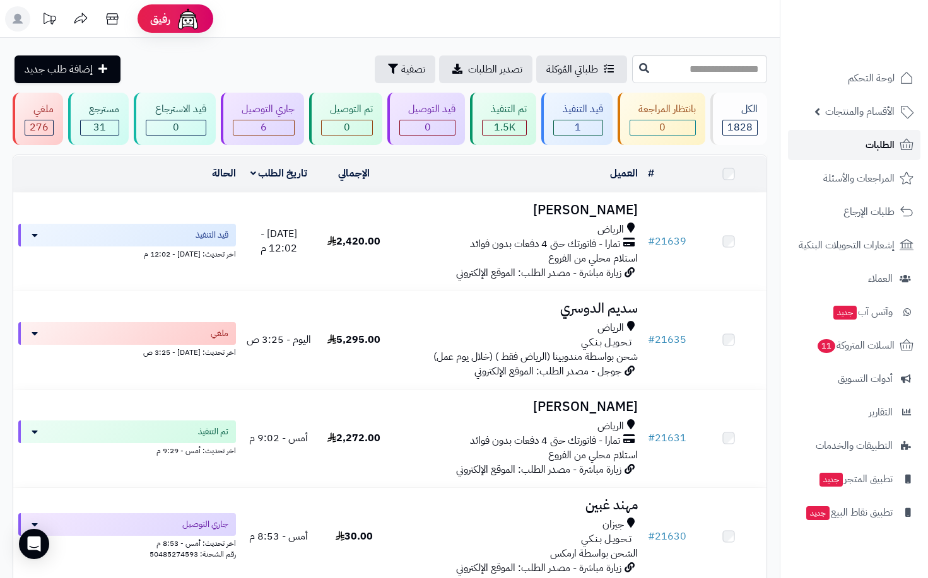
click at [864, 144] on link "الطلبات" at bounding box center [854, 145] width 132 height 30
click at [863, 144] on link "الطلبات" at bounding box center [854, 145] width 132 height 30
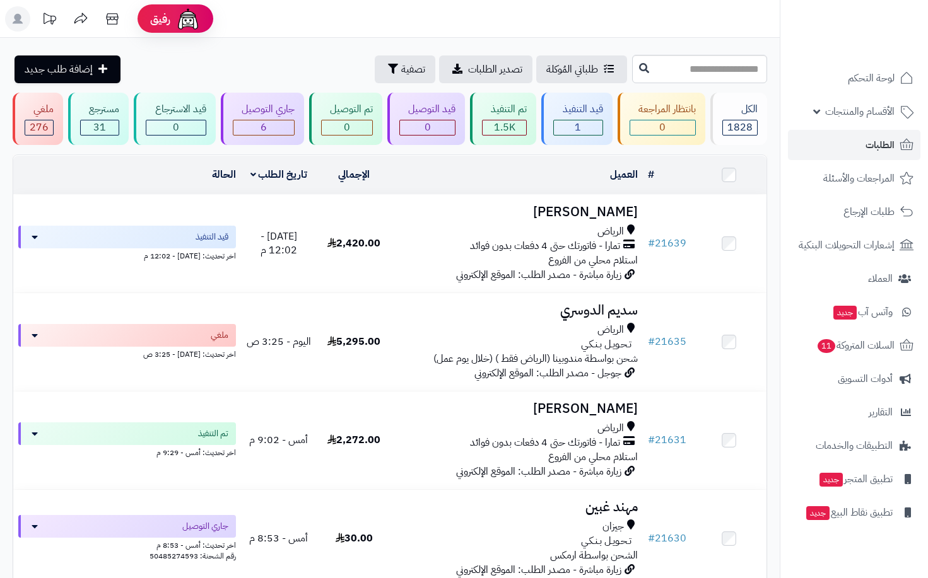
click at [863, 144] on link "الطلبات" at bounding box center [854, 145] width 132 height 30
drag, startPoint x: 0, startPoint y: 0, endPoint x: 863, endPoint y: 144, distance: 875.5
click at [863, 144] on link "الطلبات" at bounding box center [854, 145] width 132 height 30
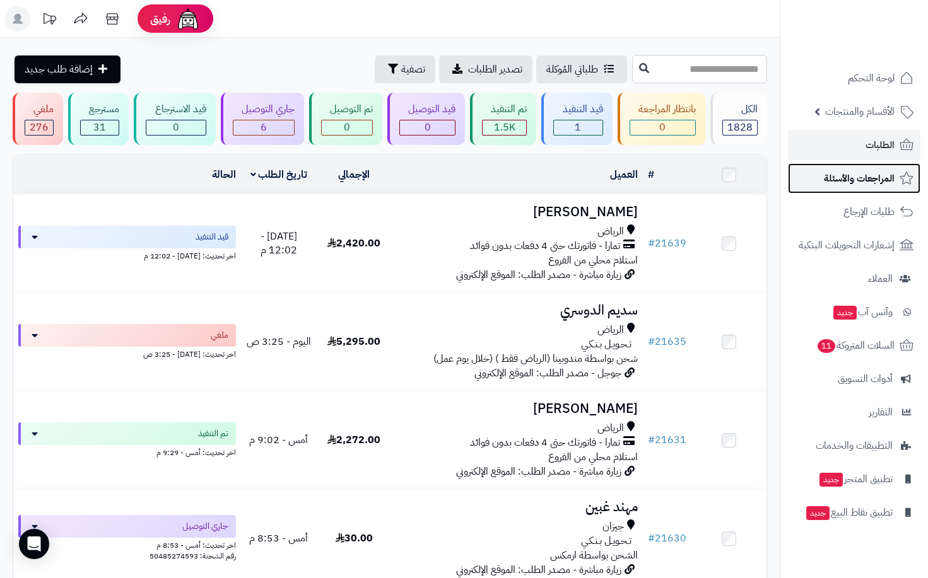
click at [866, 177] on span "المراجعات والأسئلة" at bounding box center [859, 179] width 71 height 18
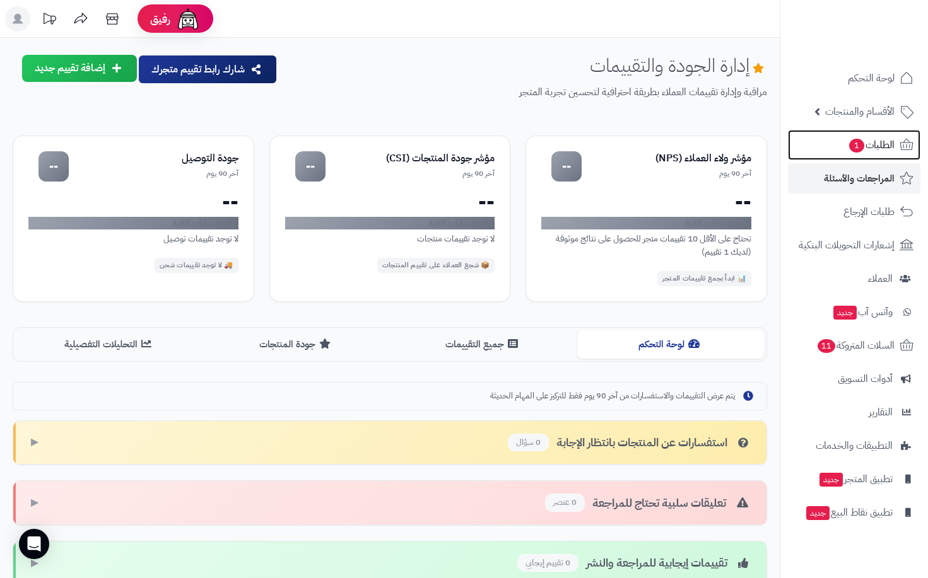
click at [884, 150] on span "الطلبات 1" at bounding box center [871, 145] width 47 height 18
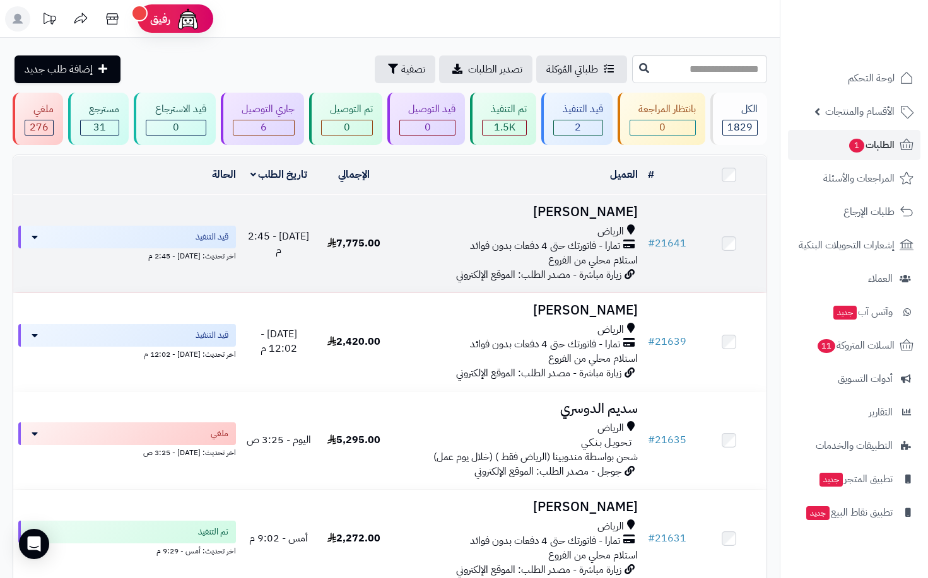
click at [396, 206] on td "احمد الصبحي الرياض تمارا - فاتورتك حتى 4 دفعات بدون فوائد استلام محلي من الفروع…" at bounding box center [517, 244] width 251 height 98
click at [420, 254] on div "الرياض تمارا - فاتورتك حتى 4 دفعات بدون فوائد استلام محلي من الفروع" at bounding box center [517, 247] width 241 height 44
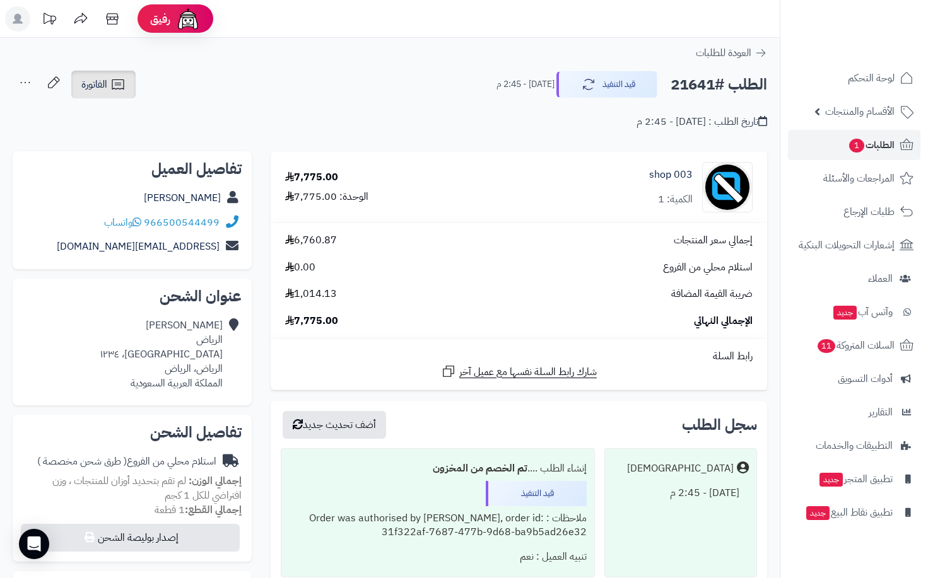
click at [114, 90] on icon at bounding box center [117, 84] width 15 height 15
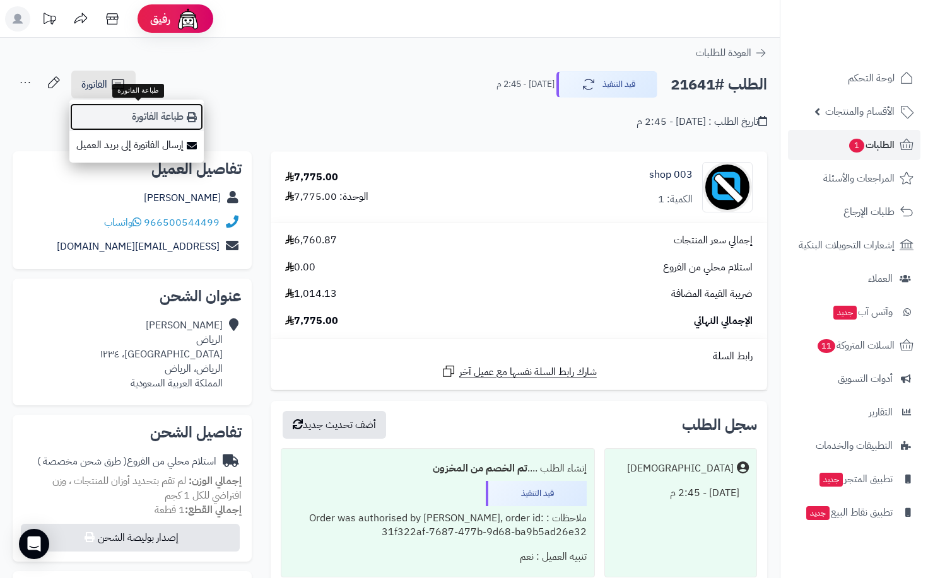
click at [171, 116] on link "طباعة الفاتورة" at bounding box center [136, 117] width 134 height 28
